Goal: Information Seeking & Learning: Learn about a topic

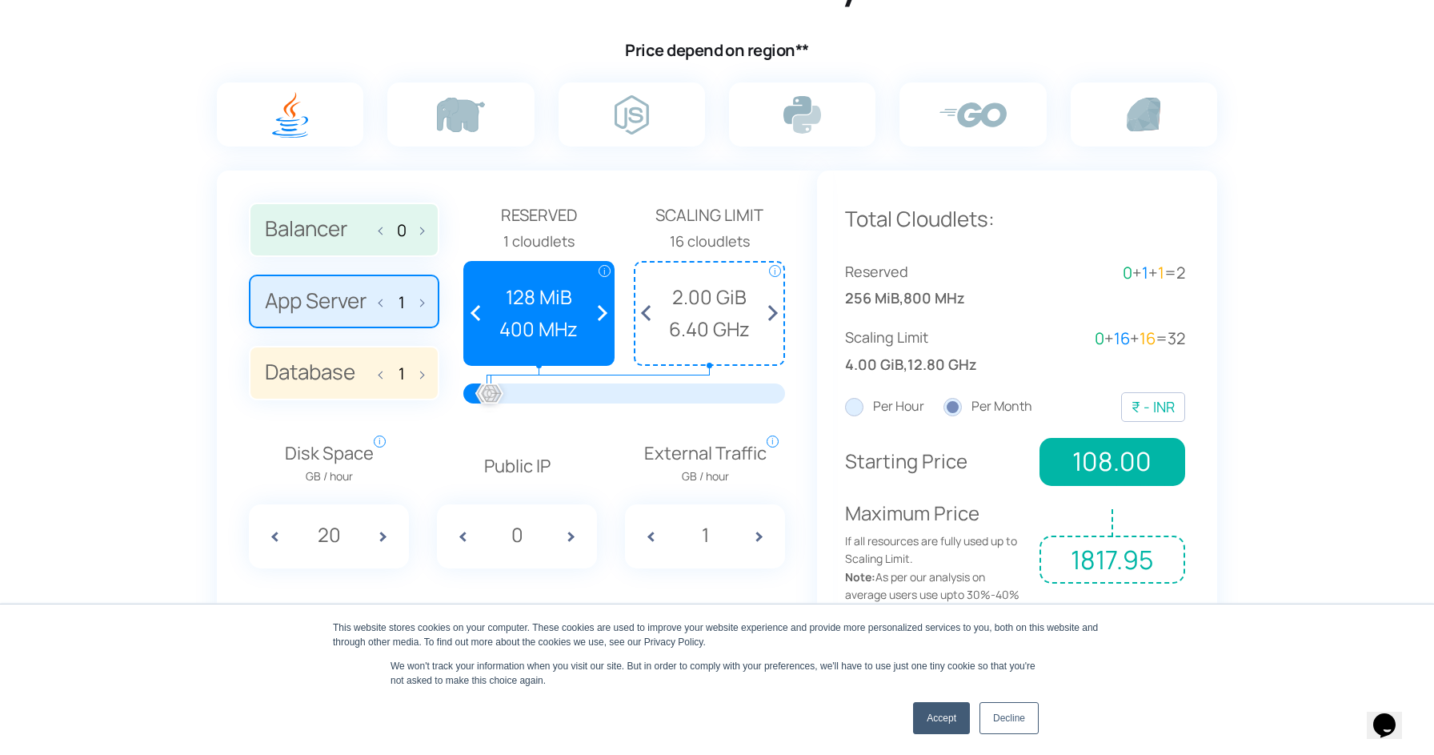
scroll to position [1048, 0]
click at [427, 304] on label "App Server 1" at bounding box center [344, 303] width 190 height 54
click at [0, 0] on input "App Server 1" at bounding box center [0, 0] width 0 height 0
click at [382, 309] on span at bounding box center [384, 303] width 11 height 34
click at [420, 306] on span at bounding box center [417, 303] width 11 height 34
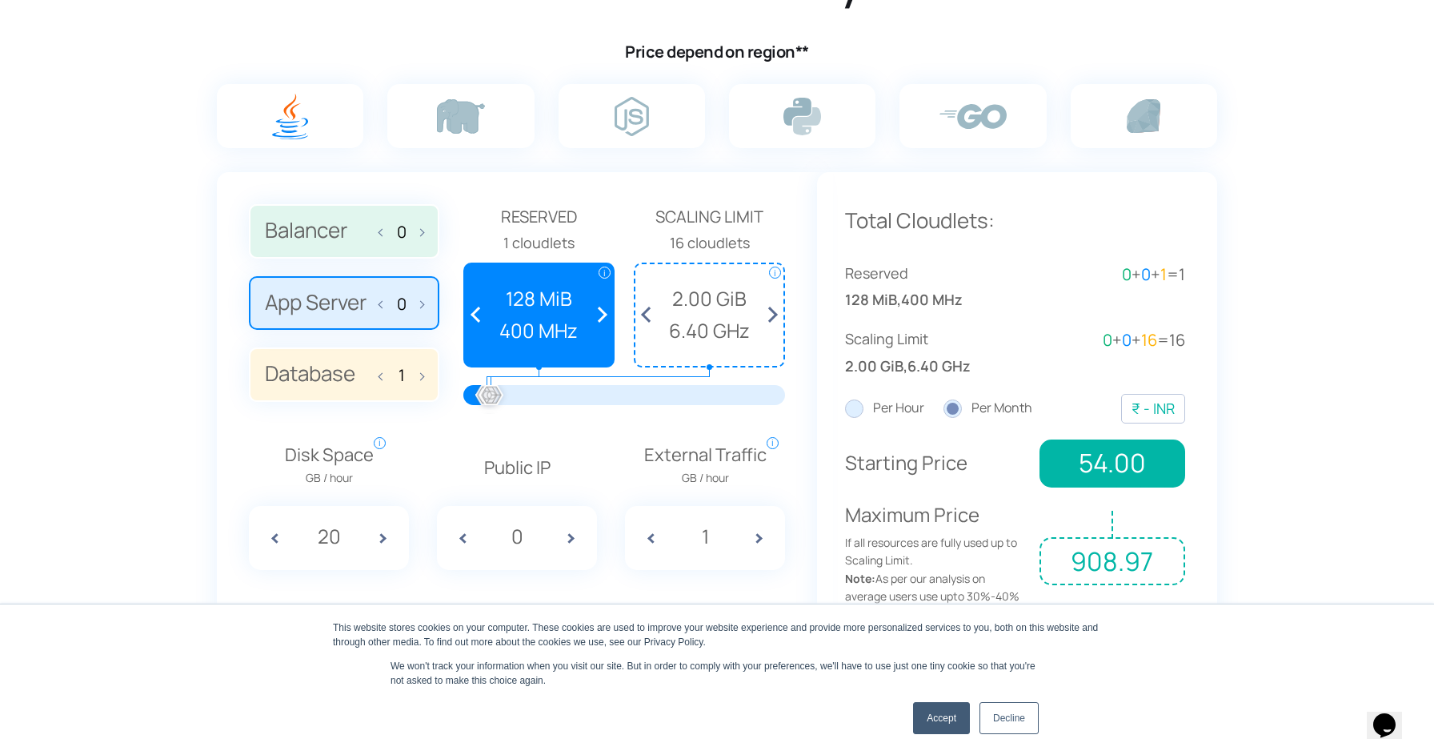
type input "1"
click at [419, 379] on span at bounding box center [417, 374] width 11 height 34
click at [391, 374] on input "2" at bounding box center [402, 375] width 26 height 18
click at [382, 374] on span at bounding box center [384, 374] width 11 height 34
type input "1"
